Goal: Browse casually

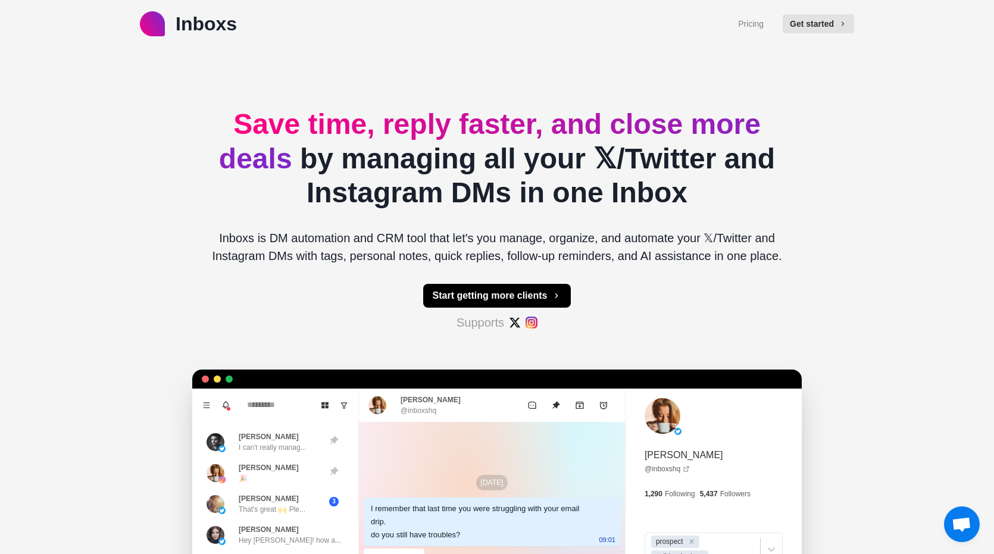
click at [274, 132] on span "Save time, reply faster, and close more deals" at bounding box center [489, 141] width 541 height 66
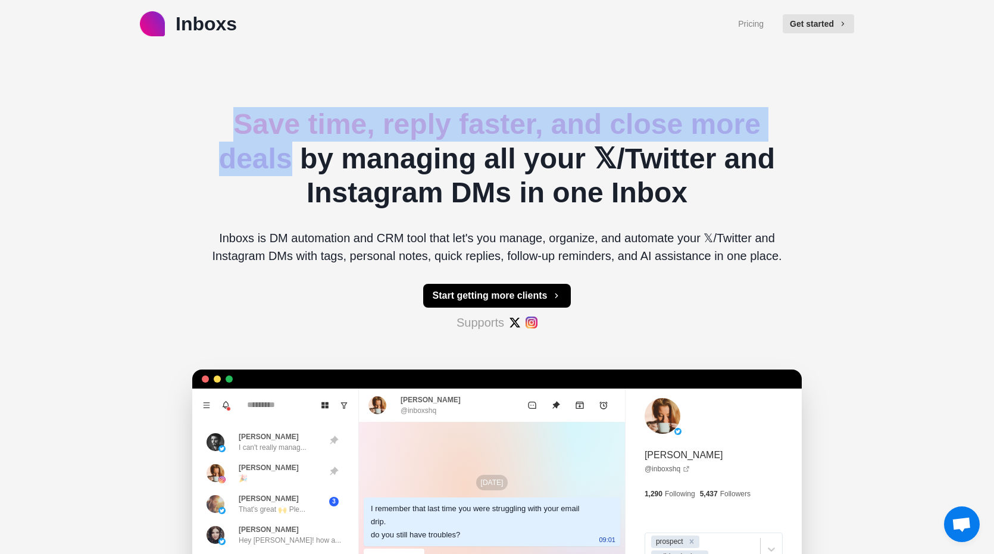
drag, startPoint x: 274, startPoint y: 132, endPoint x: 288, endPoint y: 156, distance: 28.0
click at [288, 156] on span "Save time, reply faster, and close more deals" at bounding box center [489, 141] width 541 height 66
click at [284, 153] on span "Save time, reply faster, and close more deals" at bounding box center [489, 141] width 541 height 66
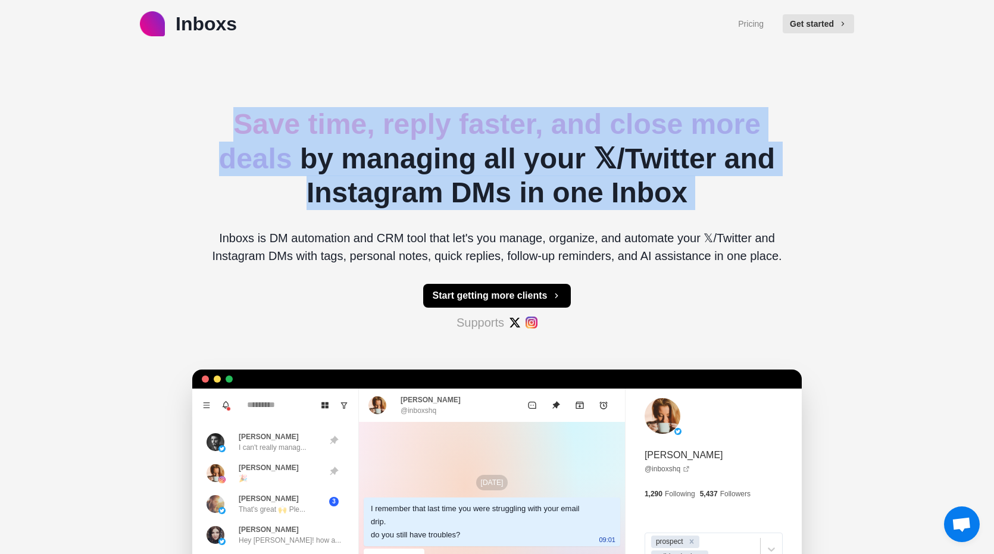
click at [284, 153] on span "Save time, reply faster, and close more deals" at bounding box center [489, 141] width 541 height 66
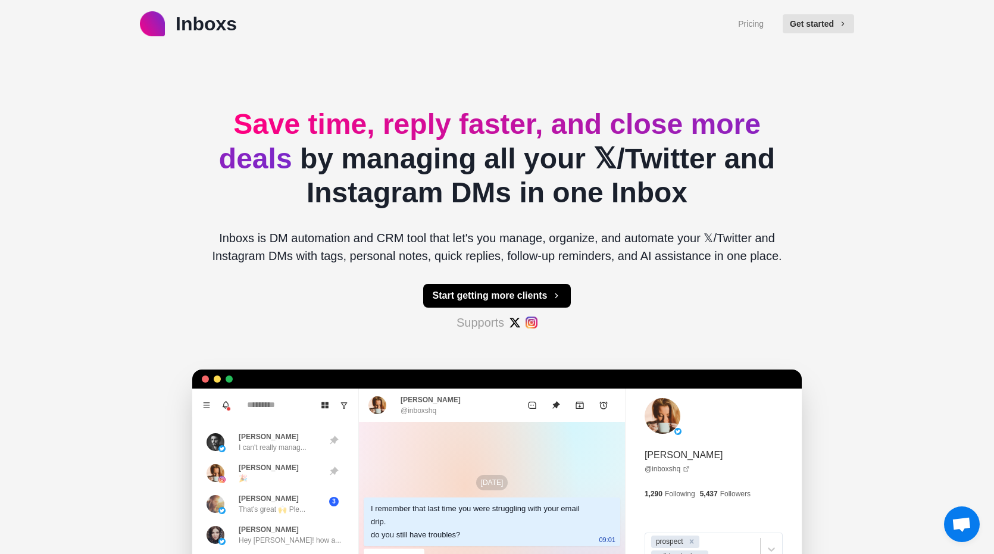
click at [251, 108] on span "Save time, reply faster, and close more deals" at bounding box center [489, 141] width 541 height 66
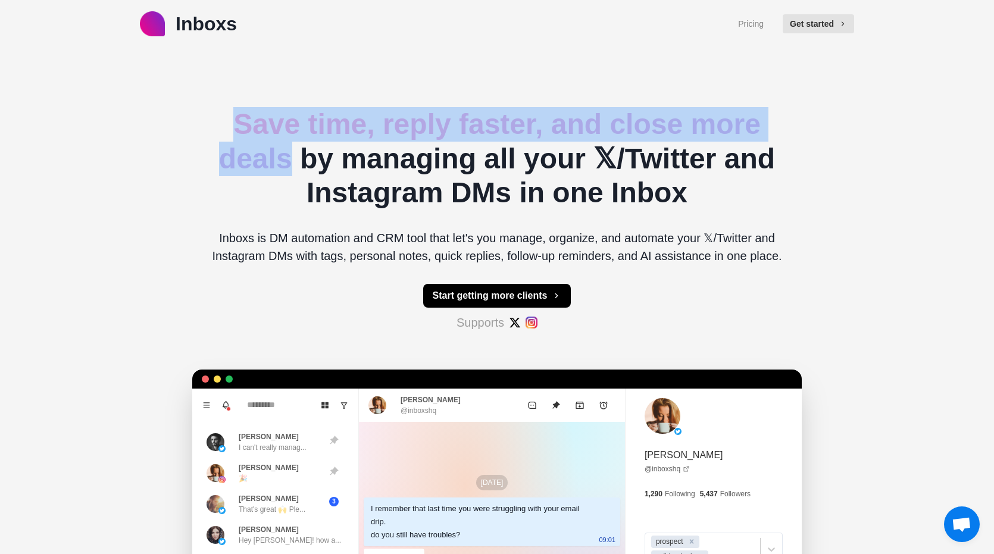
drag, startPoint x: 251, startPoint y: 107, endPoint x: 279, endPoint y: 159, distance: 59.4
click at [279, 159] on span "Save time, reply faster, and close more deals" at bounding box center [489, 141] width 541 height 66
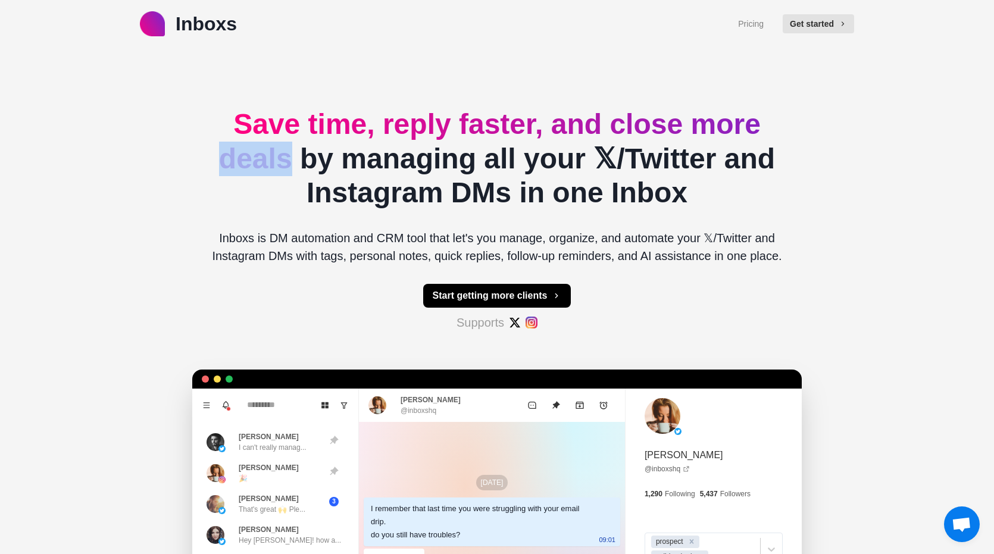
drag, startPoint x: 279, startPoint y: 159, endPoint x: 278, endPoint y: 142, distance: 16.7
click at [278, 142] on span "Save time, reply faster, and close more deals" at bounding box center [489, 141] width 541 height 66
